Goal: Navigation & Orientation: Find specific page/section

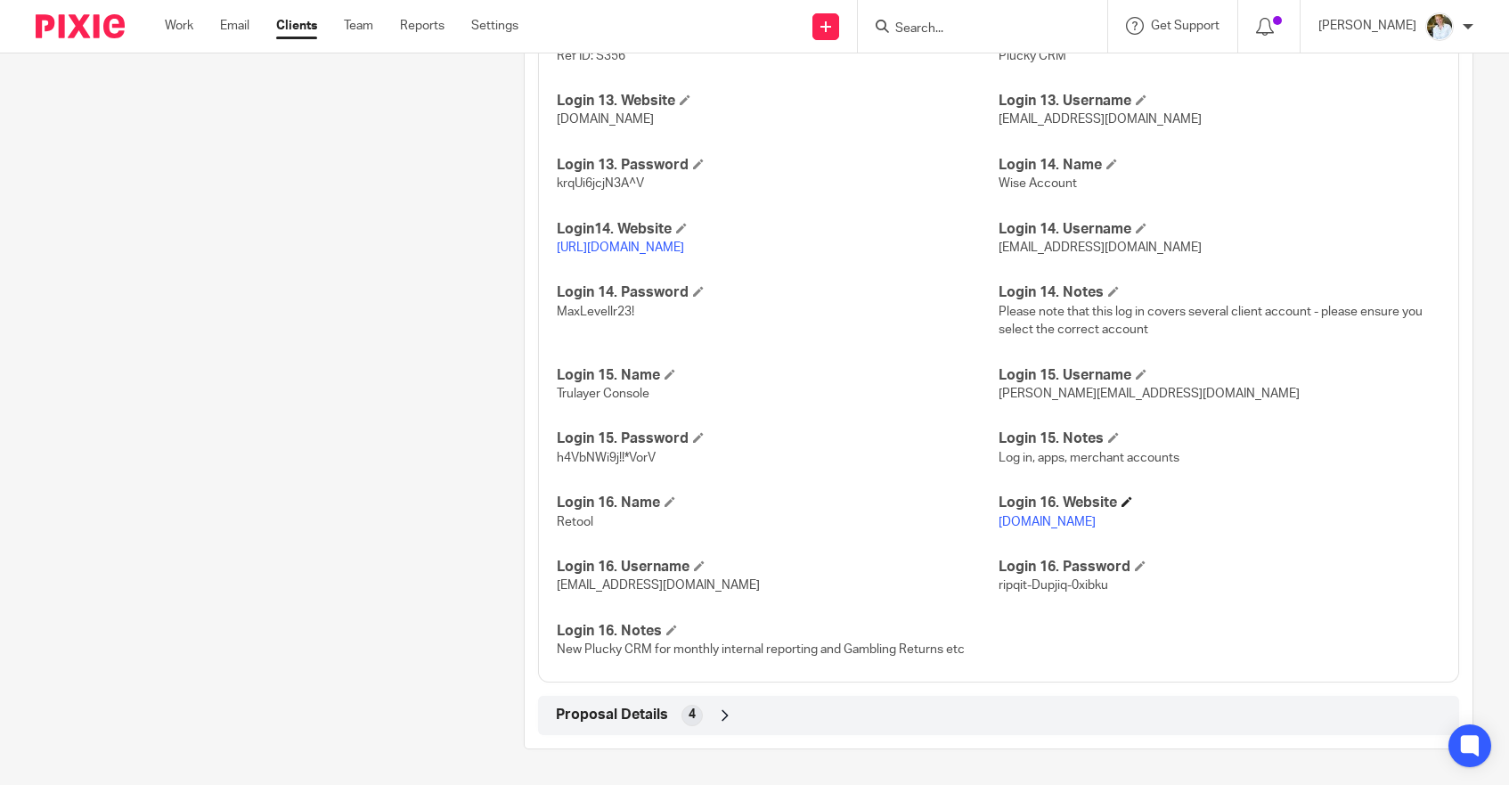
scroll to position [3614, 0]
click at [1074, 520] on link "www.plucky.retool.com" at bounding box center [1046, 522] width 97 height 12
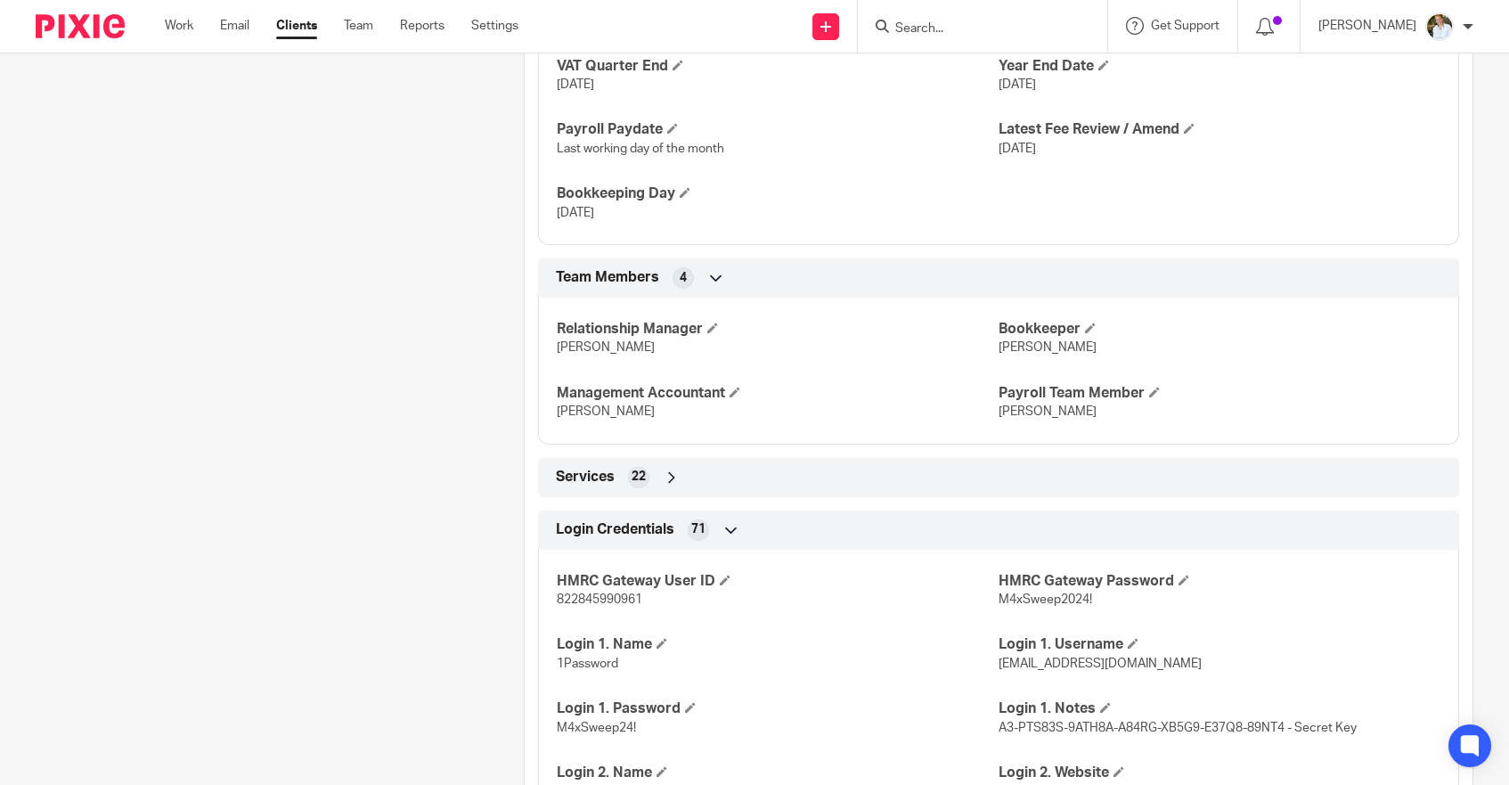
scroll to position [1087, 0]
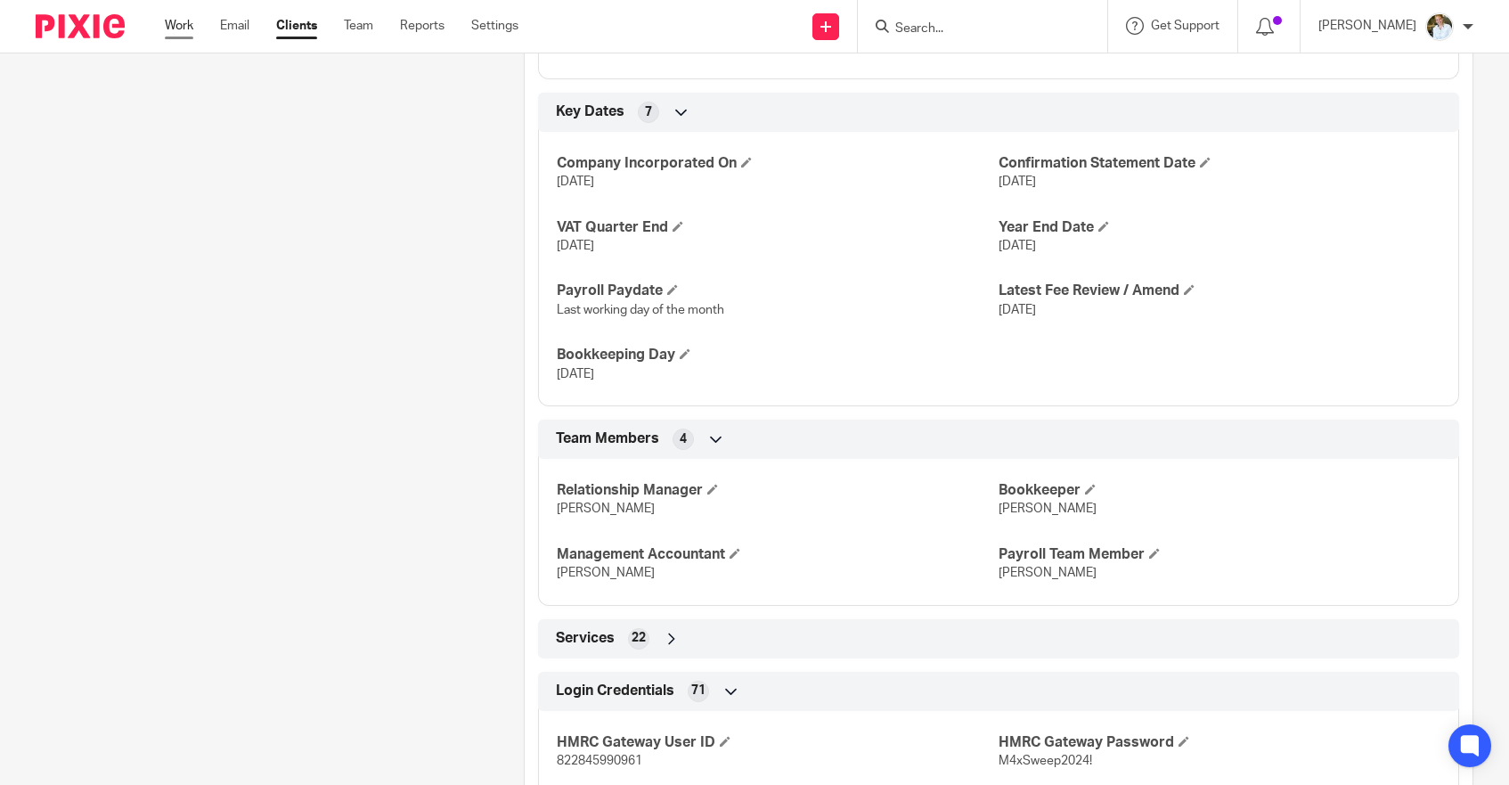
click at [187, 21] on link "Work" at bounding box center [179, 26] width 28 height 18
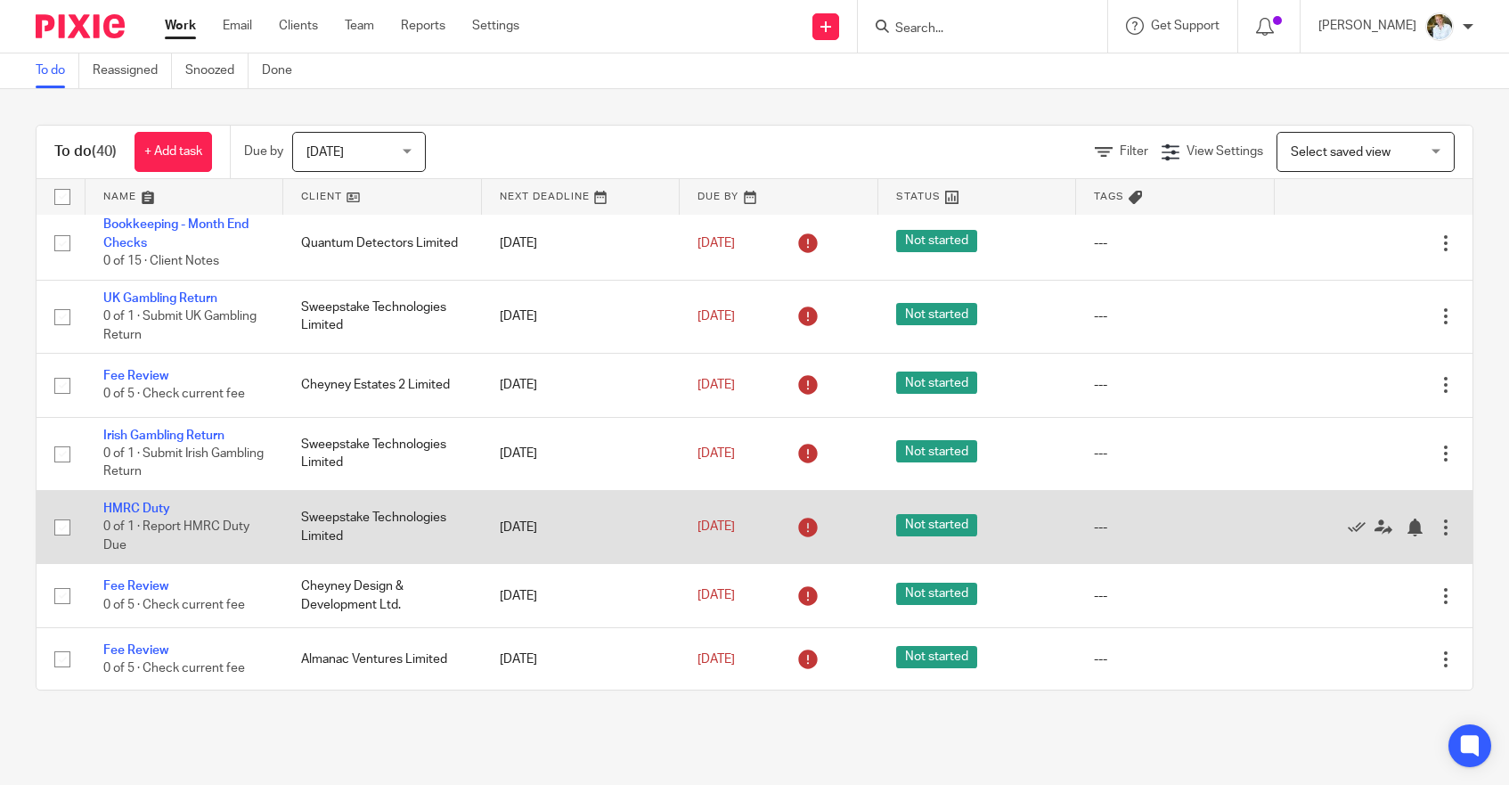
scroll to position [973, 0]
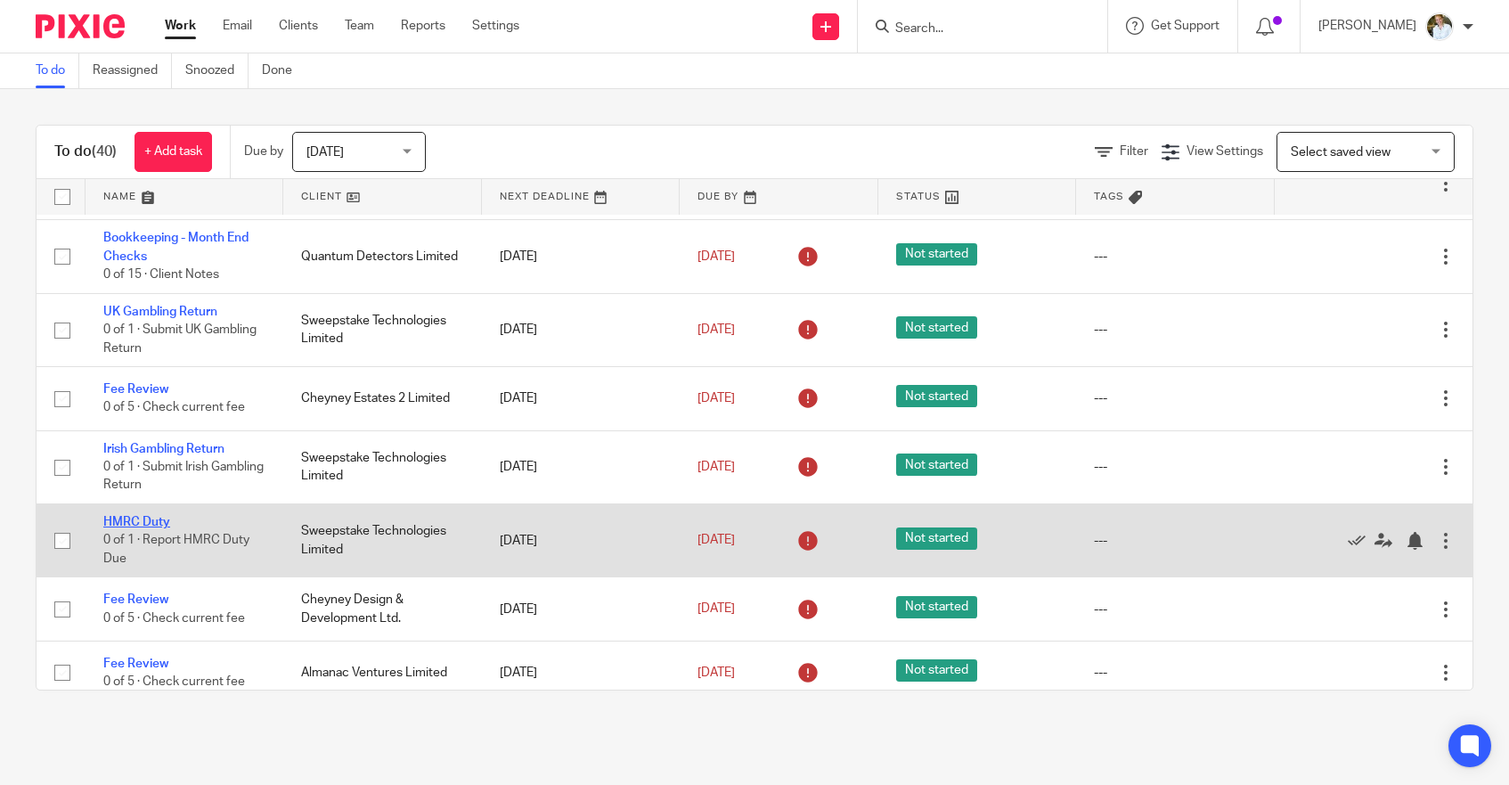
click at [153, 528] on link "HMRC Duty" at bounding box center [136, 522] width 67 height 12
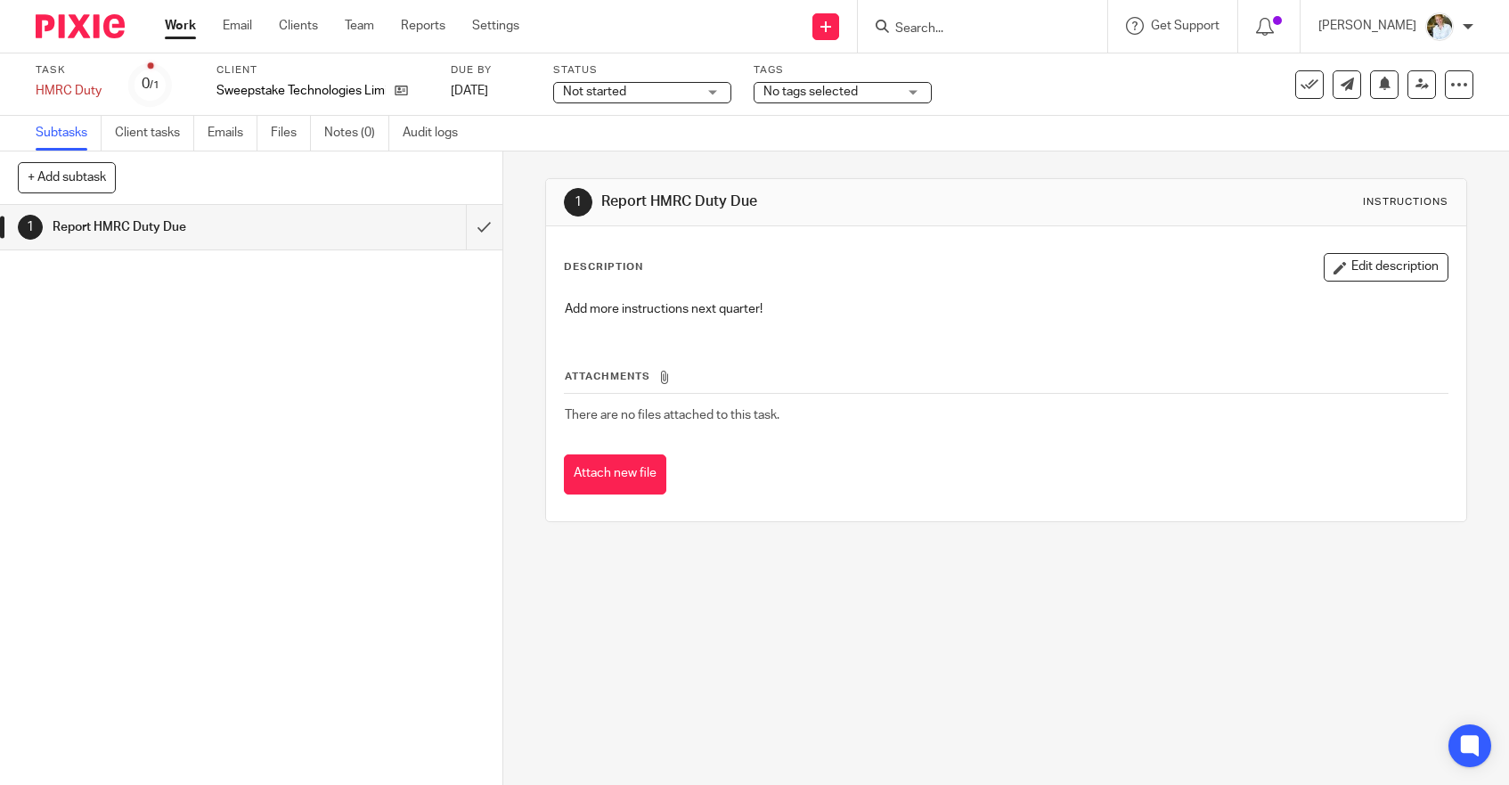
click at [945, 21] on input "Search" at bounding box center [973, 29] width 160 height 16
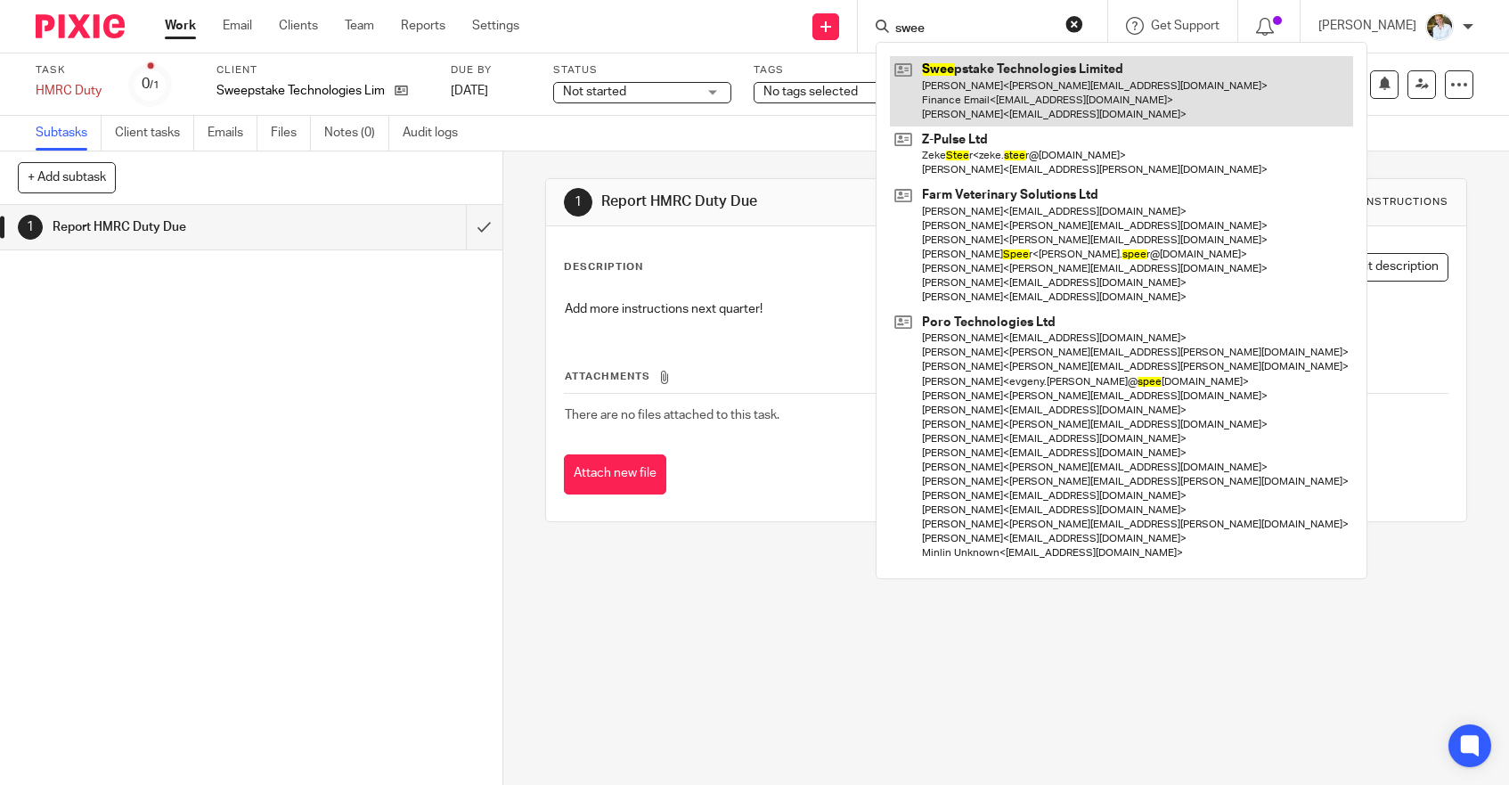
type input "swee"
click at [995, 91] on link at bounding box center [1121, 91] width 463 height 70
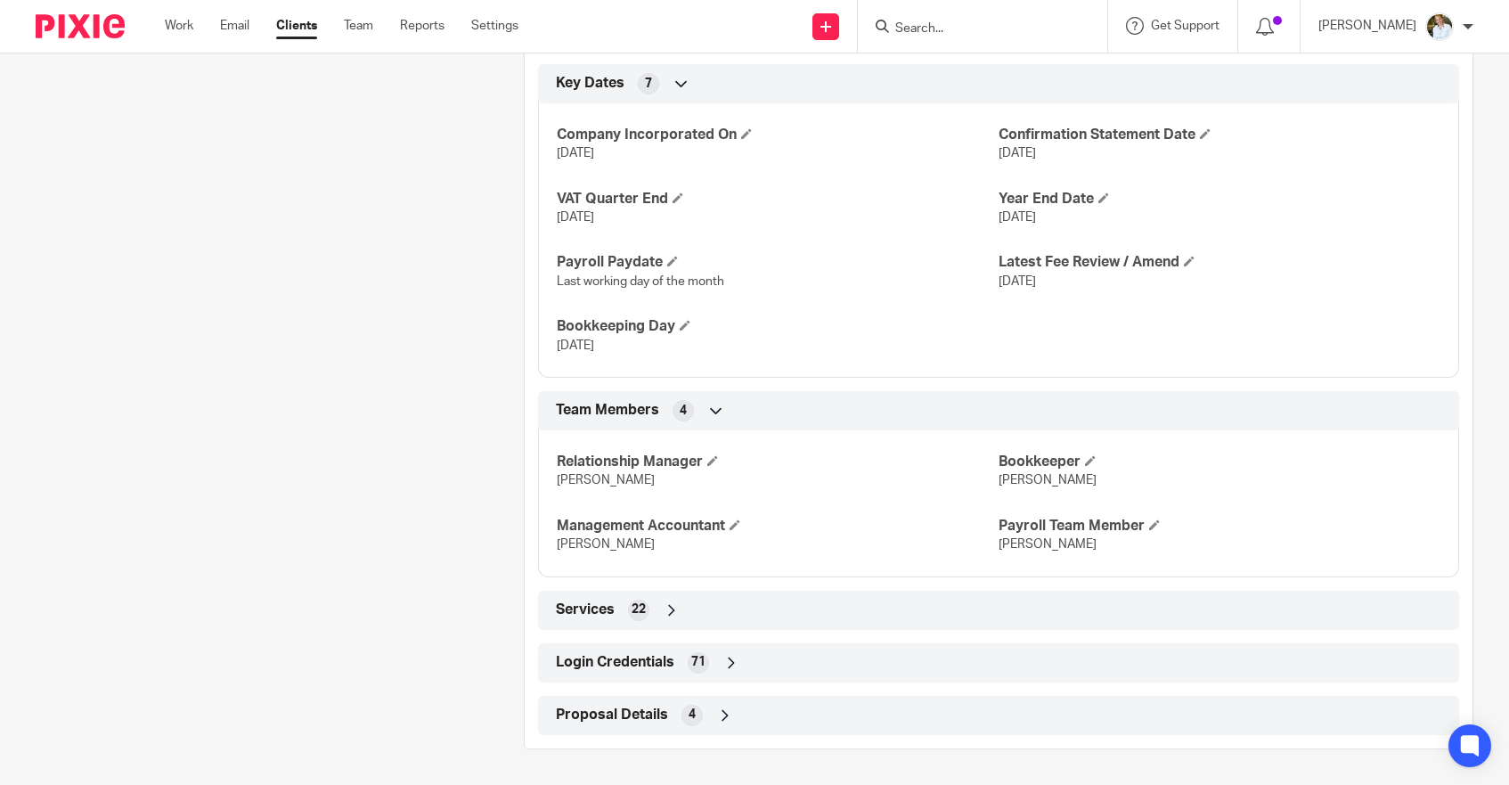
click at [690, 663] on div "71" at bounding box center [698, 662] width 21 height 21
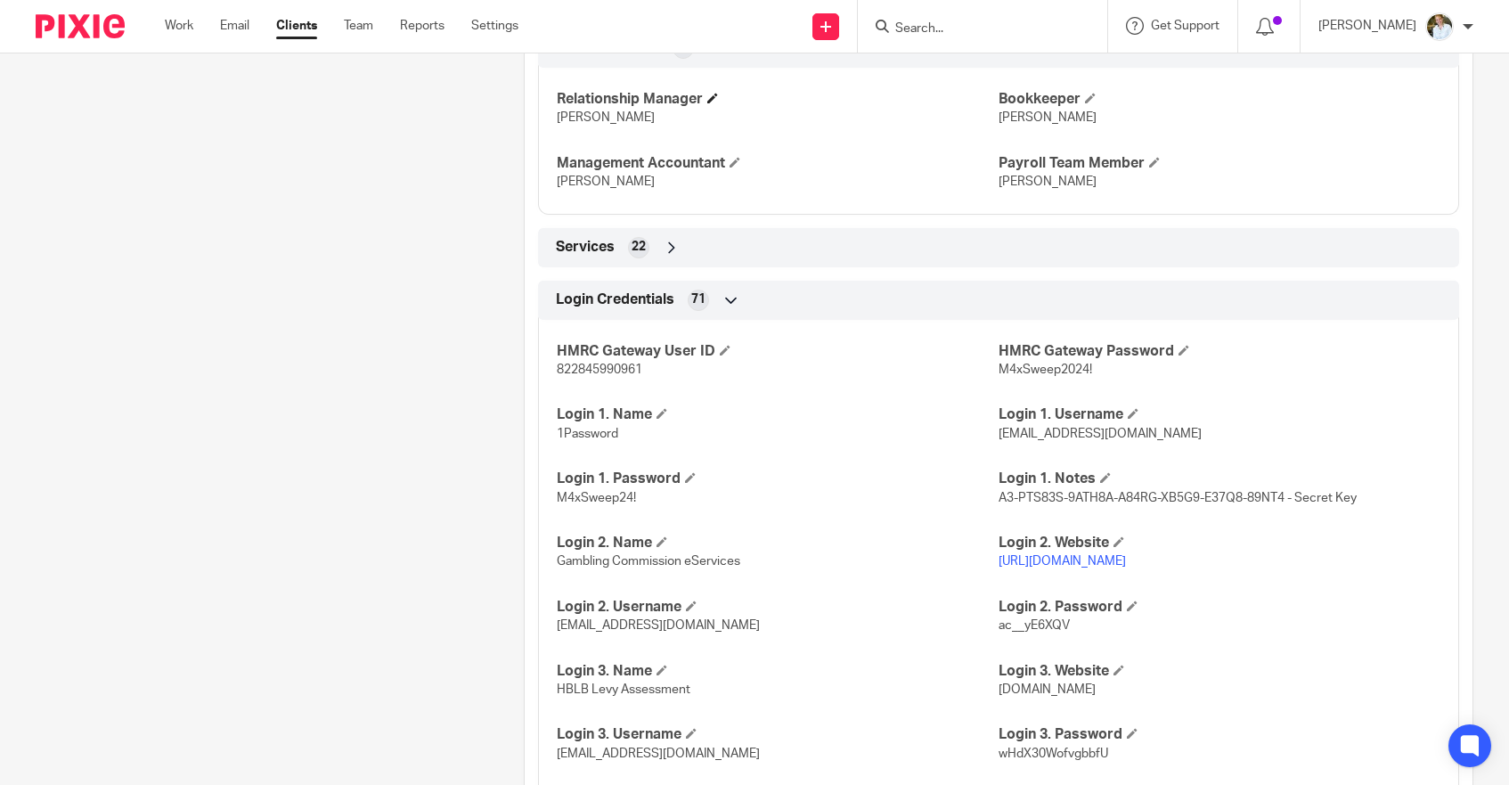
scroll to position [1479, 0]
